Goal: Task Accomplishment & Management: Use online tool/utility

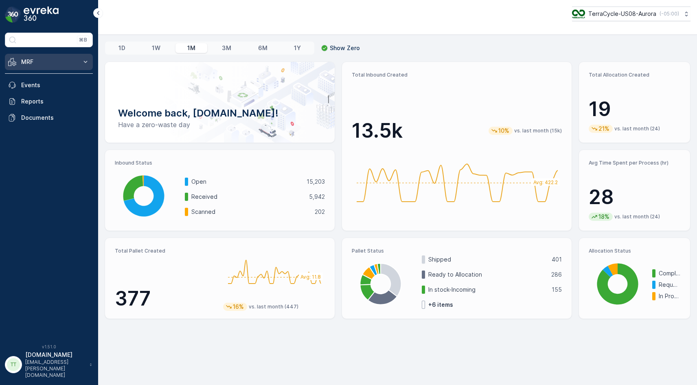
click at [82, 64] on icon at bounding box center [85, 62] width 8 height 8
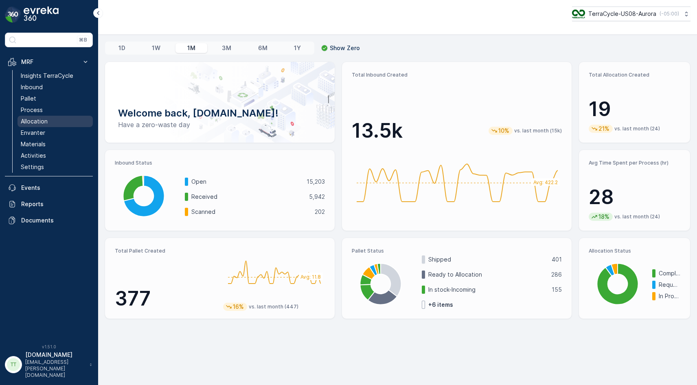
click at [41, 123] on p "Allocation" at bounding box center [34, 121] width 27 height 8
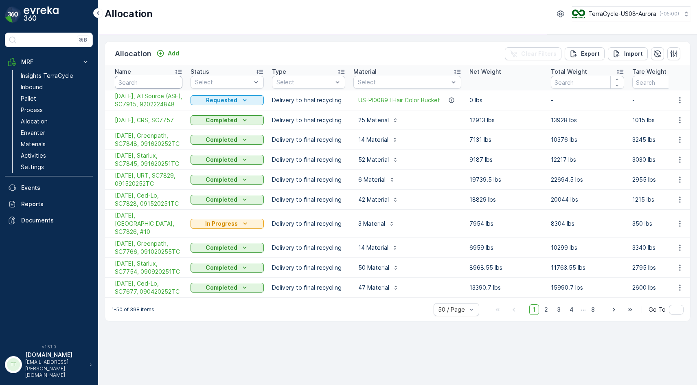
click at [163, 81] on input "text" at bounding box center [149, 82] width 68 height 13
type input "Sc7609"
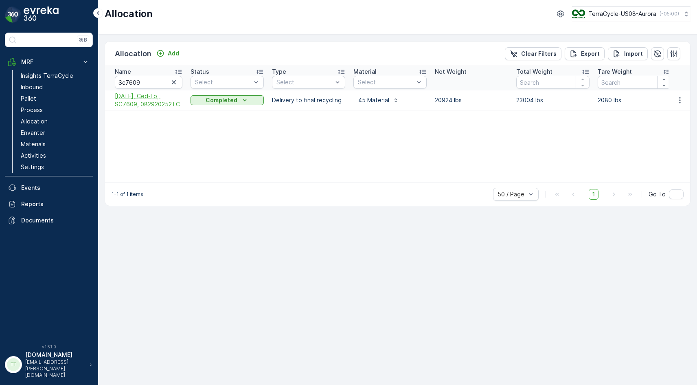
click at [155, 101] on span "[DATE], Ced-Lo, SC7609, 082920252TC" at bounding box center [149, 100] width 68 height 16
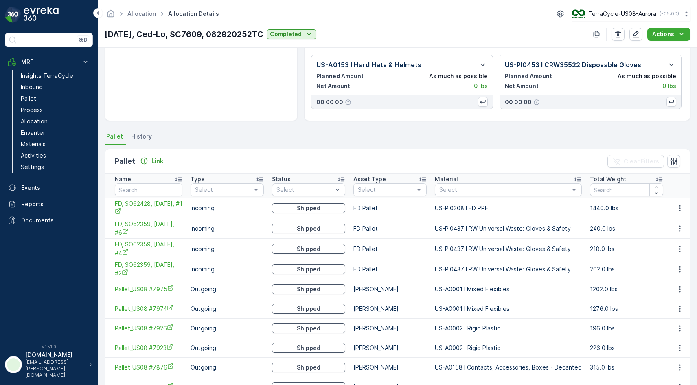
scroll to position [117, 0]
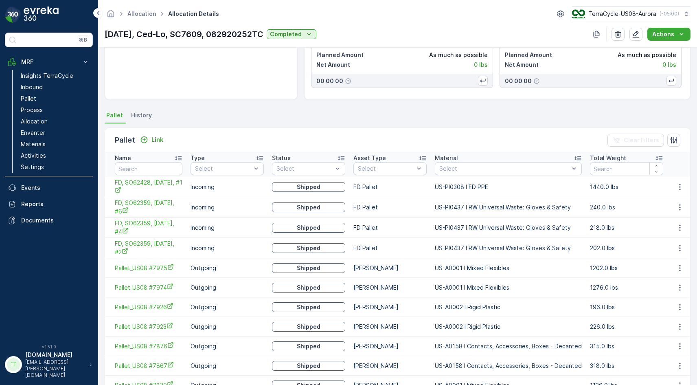
click at [575, 156] on icon at bounding box center [578, 158] width 7 height 4
